Goal: Task Accomplishment & Management: Use online tool/utility

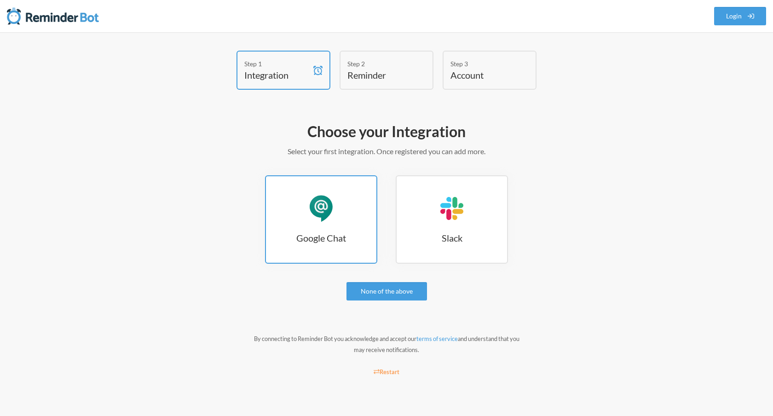
click at [332, 219] on div "Google Chat" at bounding box center [321, 209] width 28 height 28
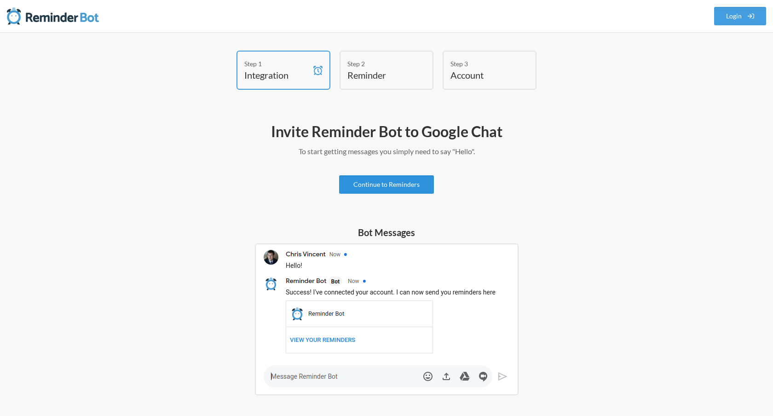
click at [362, 185] on link "Continue to Reminders" at bounding box center [386, 184] width 95 height 18
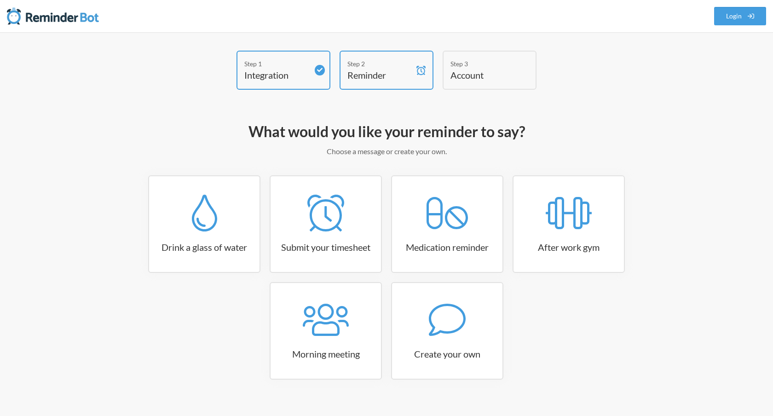
click at [273, 129] on h2 "What would you like your reminder to say?" at bounding box center [387, 131] width 534 height 19
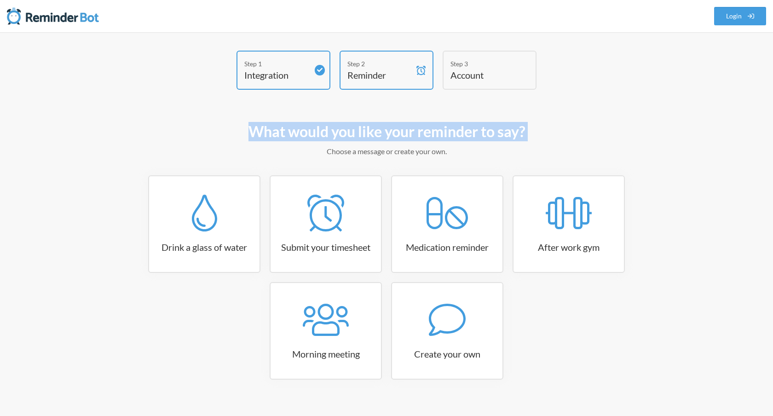
click at [273, 129] on h2 "What would you like your reminder to say?" at bounding box center [387, 131] width 534 height 19
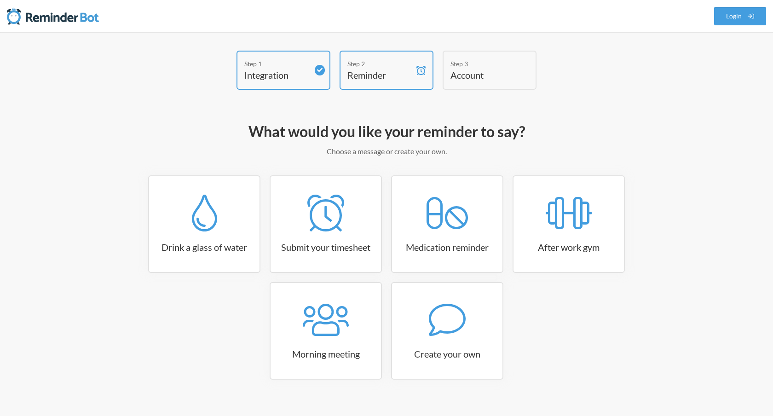
click at [644, 228] on div "Drink a glass of water Submit your timesheet Medication reminder After work gym…" at bounding box center [387, 282] width 534 height 214
click at [451, 324] on icon at bounding box center [447, 319] width 37 height 37
select select "07:30:00"
